Goal: Check status

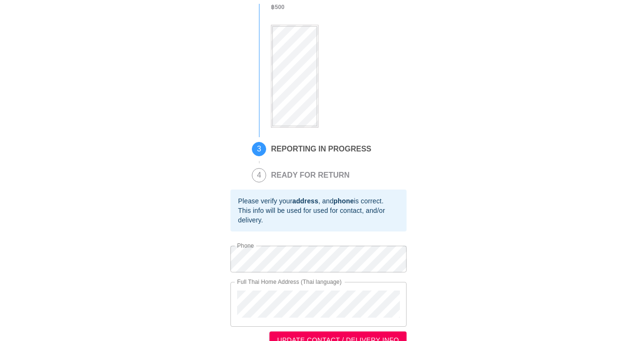
scroll to position [144, 0]
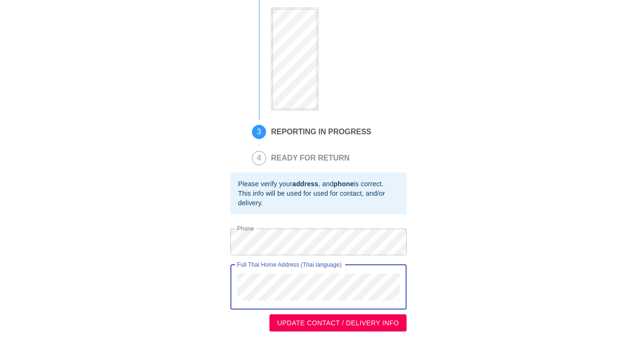
click at [235, 279] on div "Full Thai Home Address (Thai language)" at bounding box center [318, 287] width 176 height 45
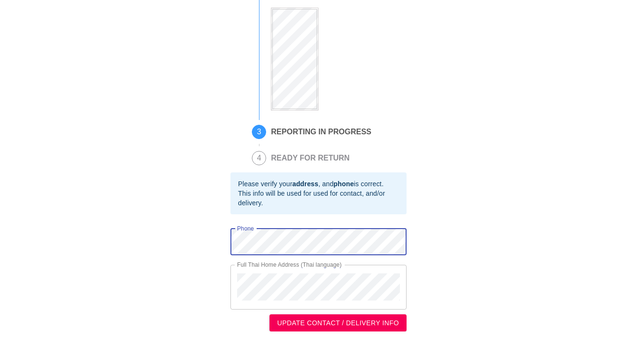
click at [213, 240] on div "This is a secure link , and your information is safe . 1 90 DAY REPORT REQUESTE…" at bounding box center [319, 100] width 618 height 464
